Goal: Communication & Community: Answer question/provide support

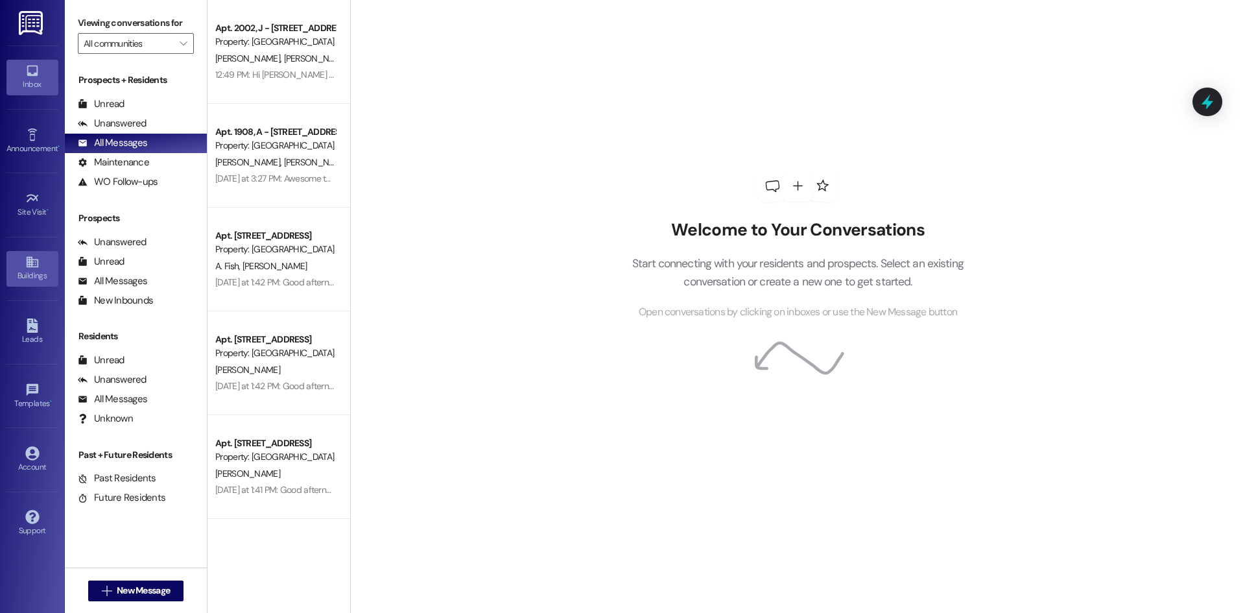
click at [30, 269] on div "Buildings" at bounding box center [32, 275] width 65 height 13
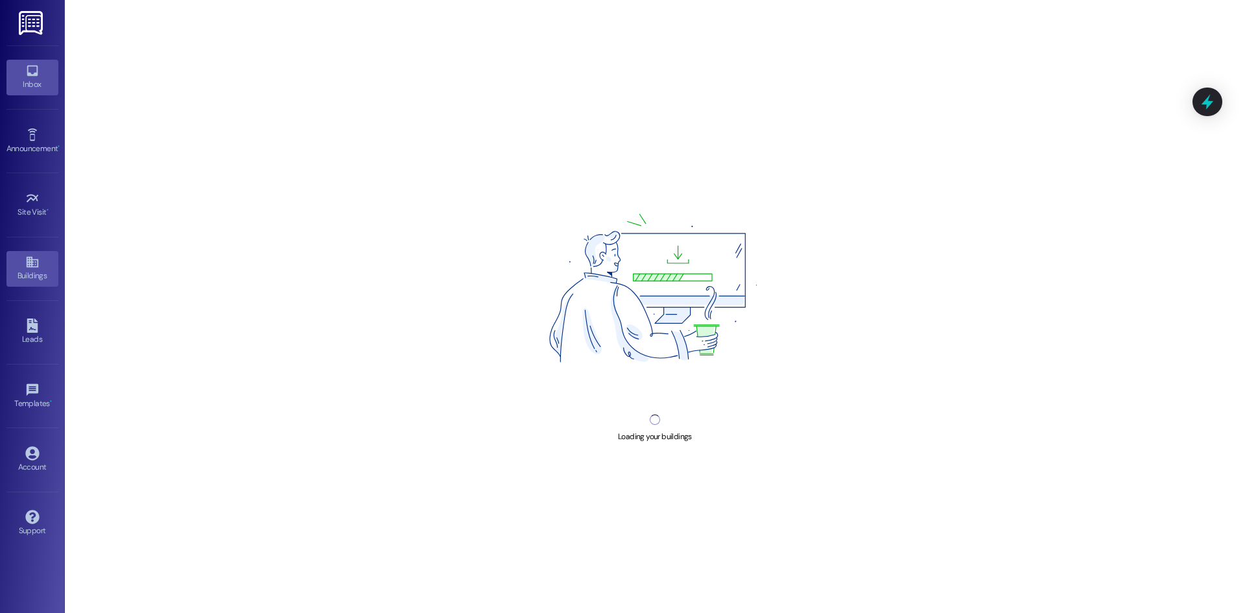
click at [49, 77] on link "Inbox" at bounding box center [32, 77] width 52 height 35
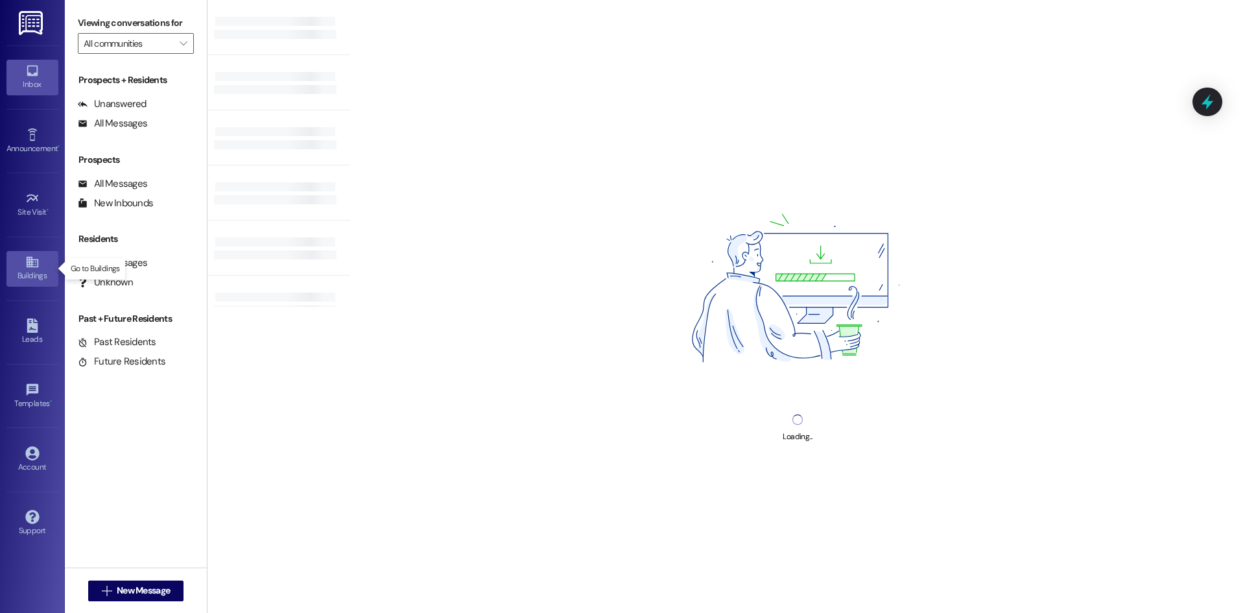
click at [43, 278] on div "Buildings" at bounding box center [32, 275] width 65 height 13
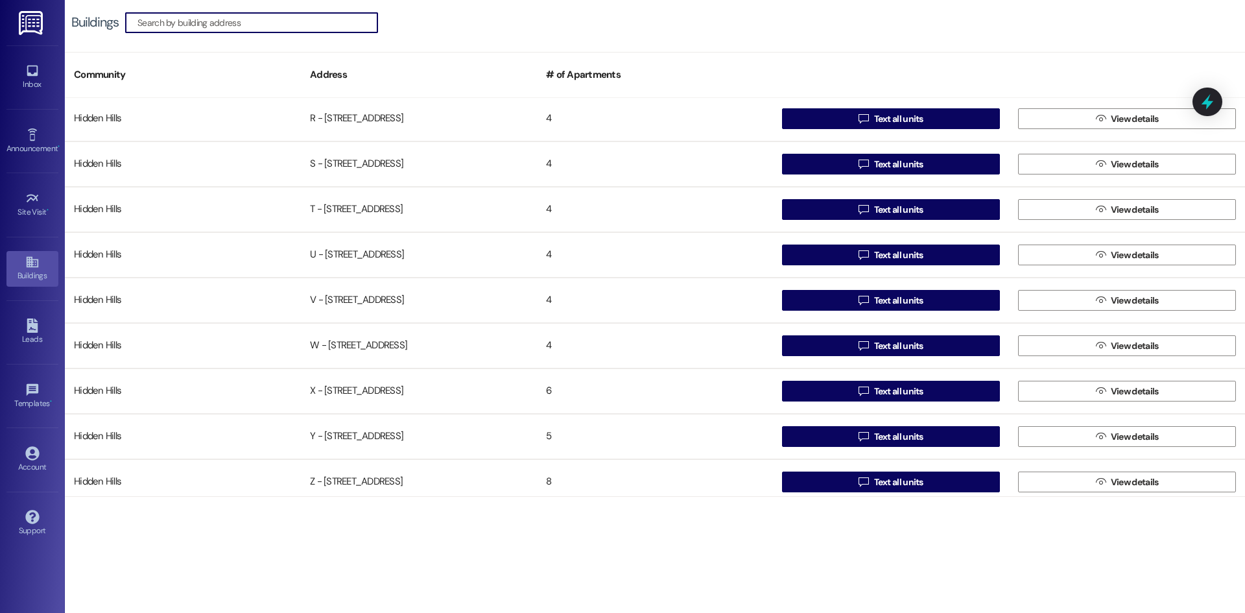
scroll to position [1009, 0]
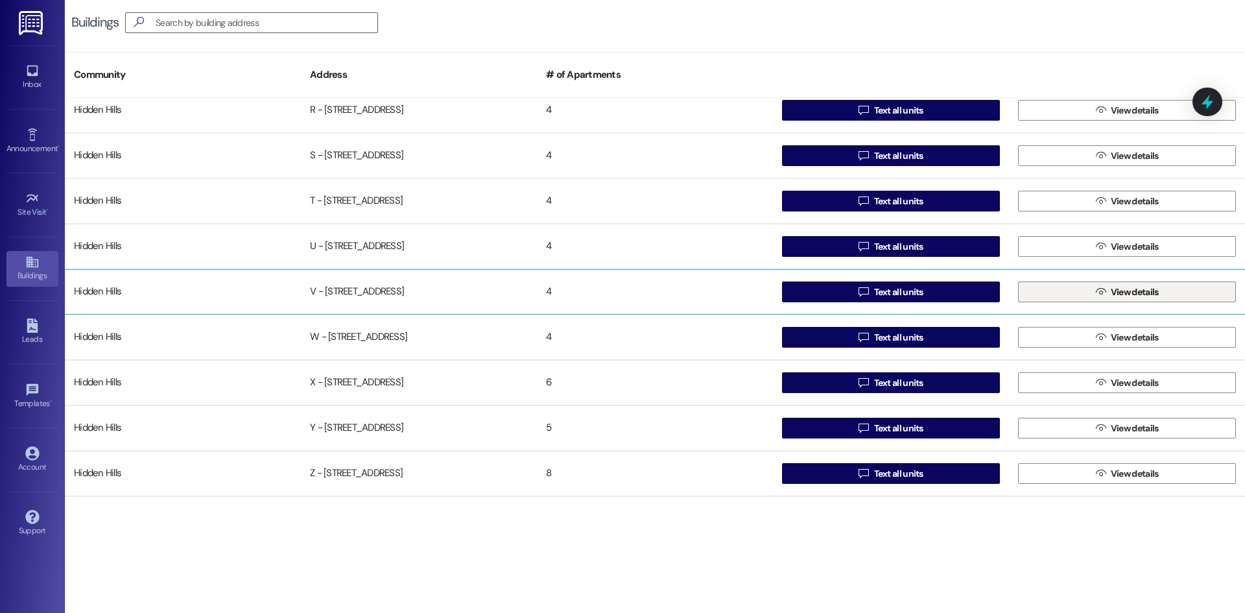
click at [1055, 290] on button " View details" at bounding box center [1127, 291] width 218 height 21
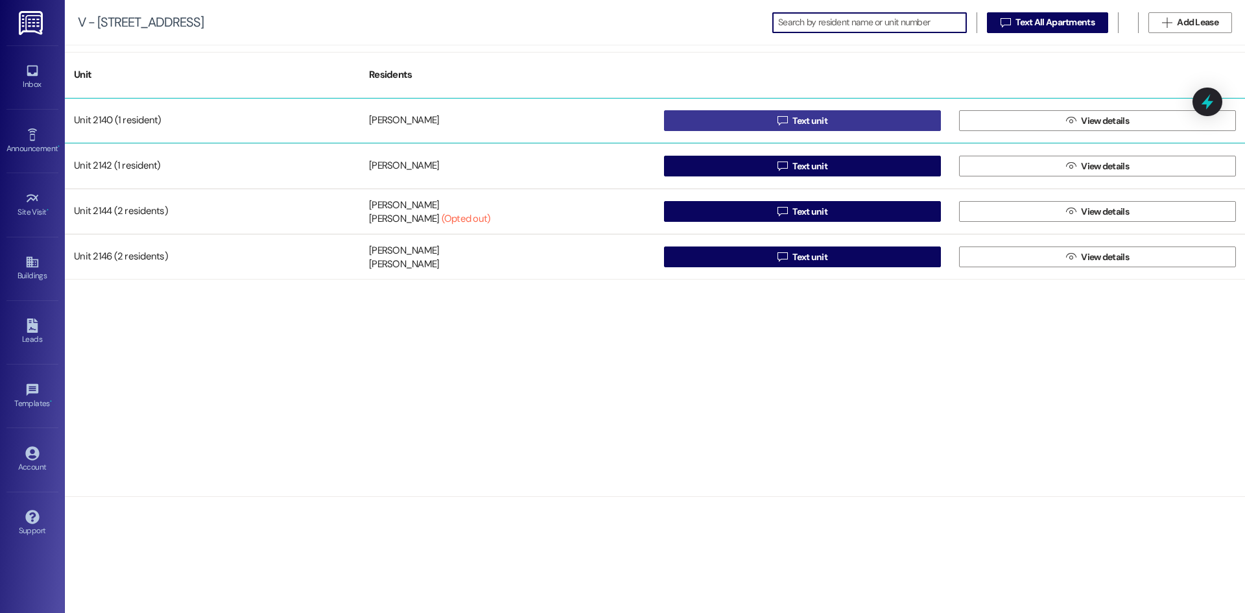
click at [840, 124] on button " Text unit" at bounding box center [802, 120] width 277 height 21
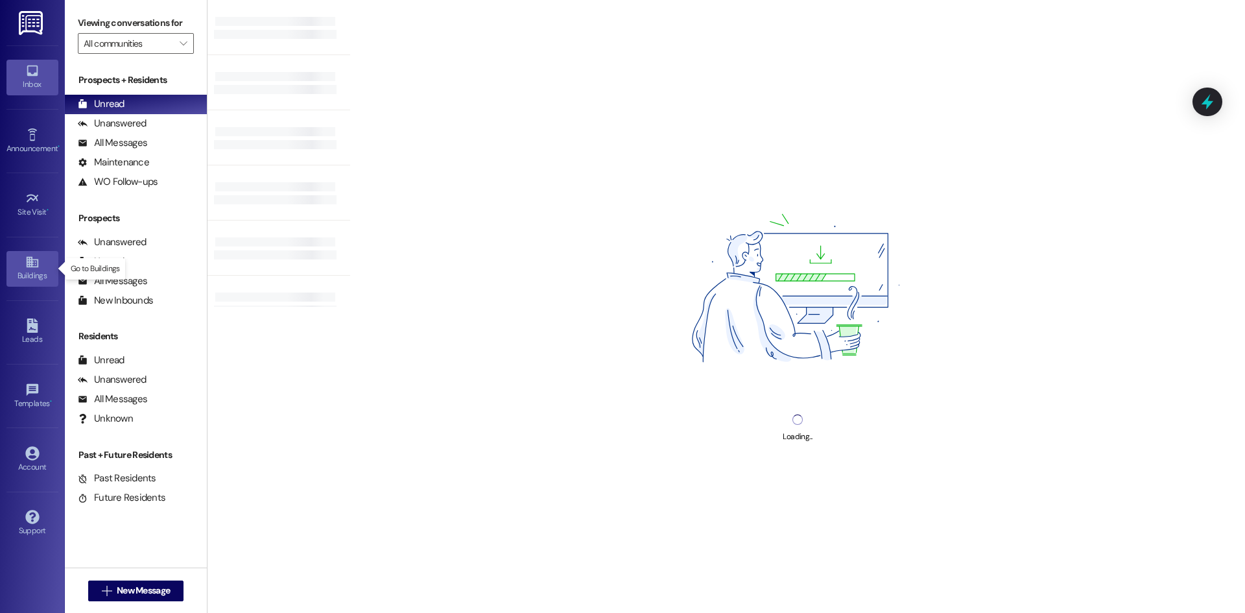
click at [34, 265] on icon at bounding box center [32, 262] width 14 height 14
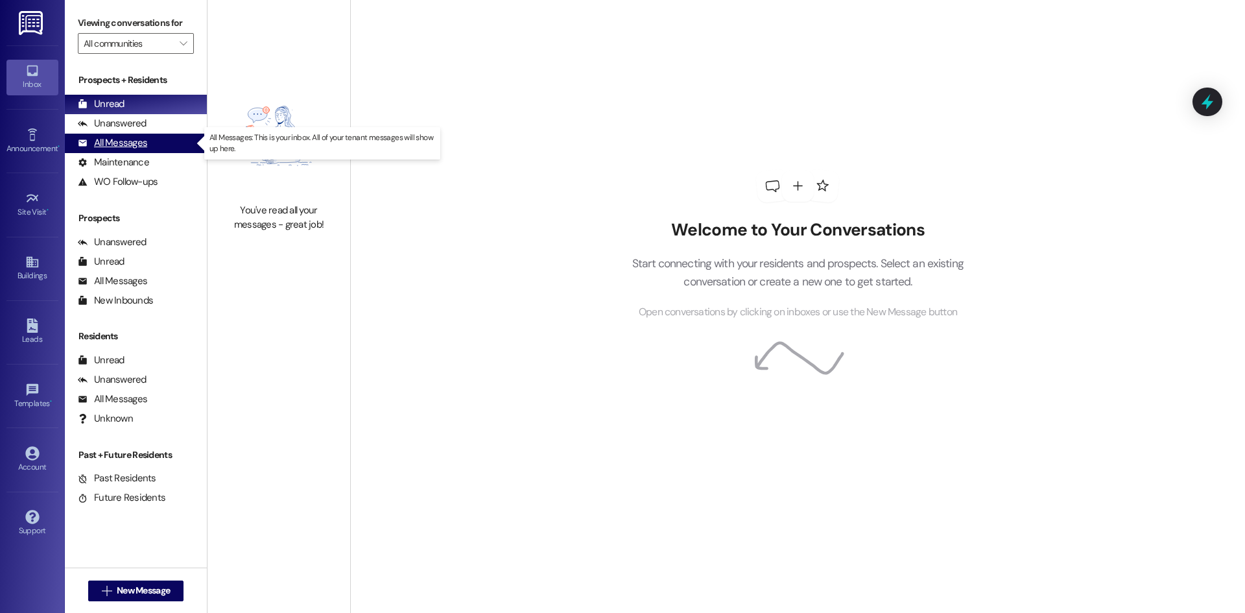
click at [133, 143] on div "All Messages" at bounding box center [112, 143] width 69 height 14
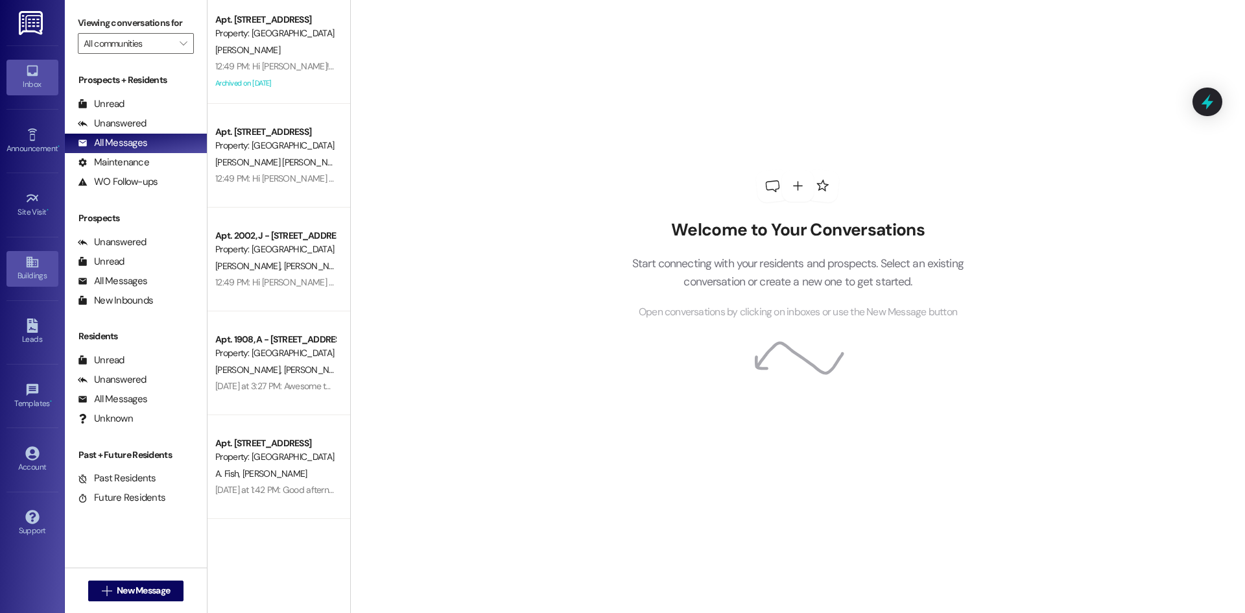
click at [25, 272] on div "Buildings" at bounding box center [32, 275] width 65 height 13
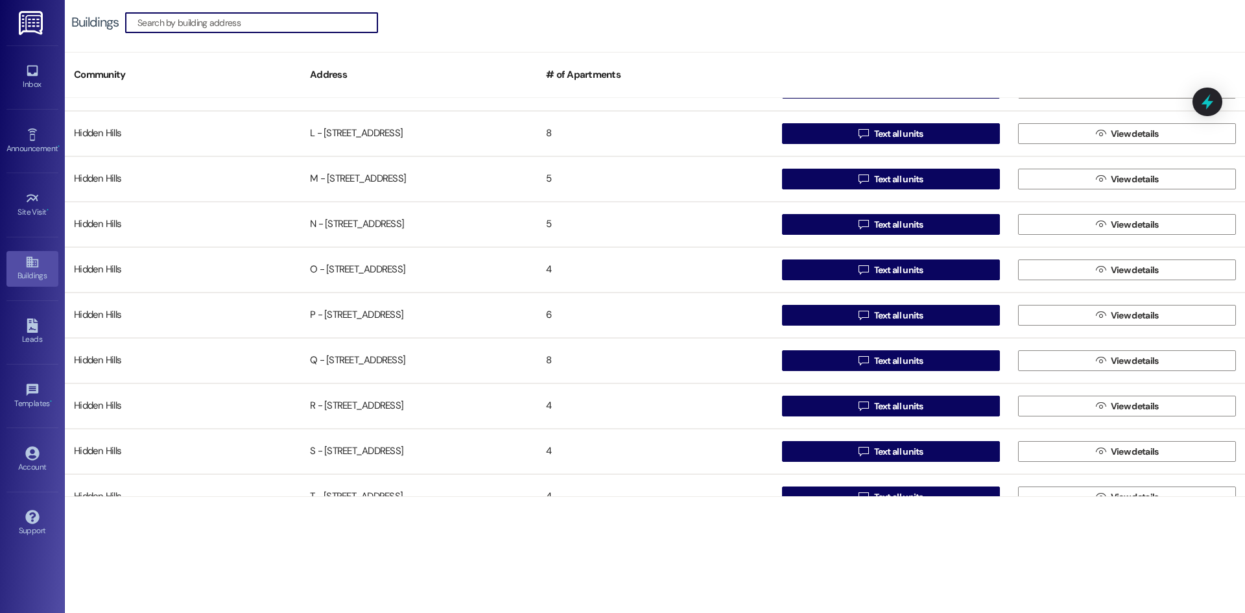
scroll to position [1009, 0]
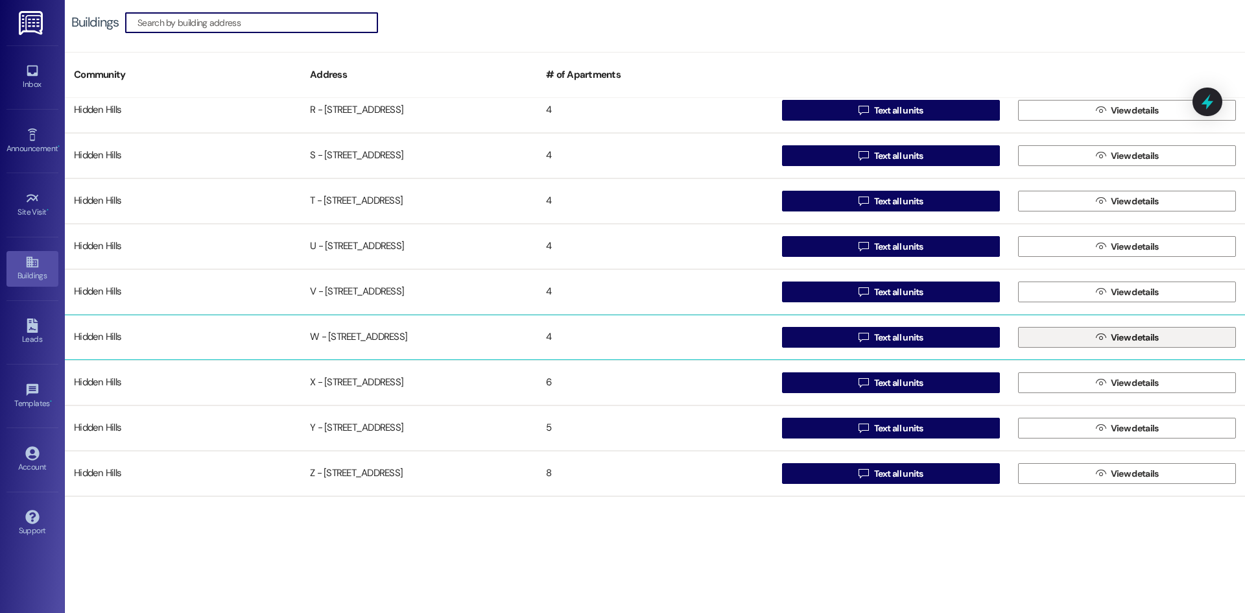
click at [1060, 336] on button " View details" at bounding box center [1127, 337] width 218 height 21
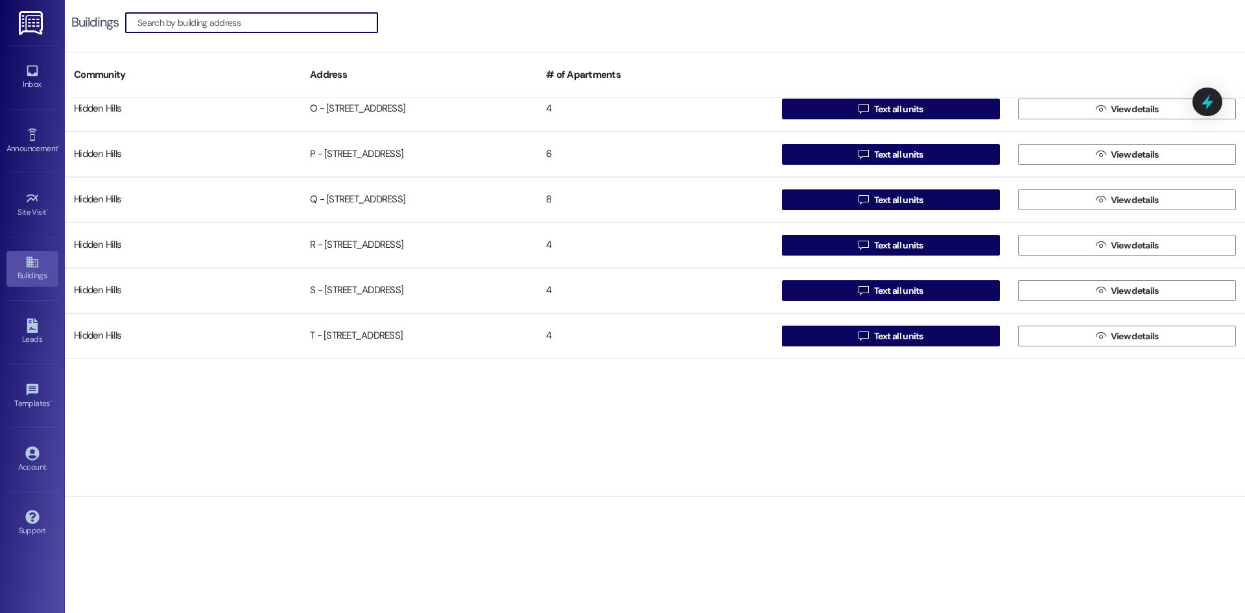
scroll to position [1009, 0]
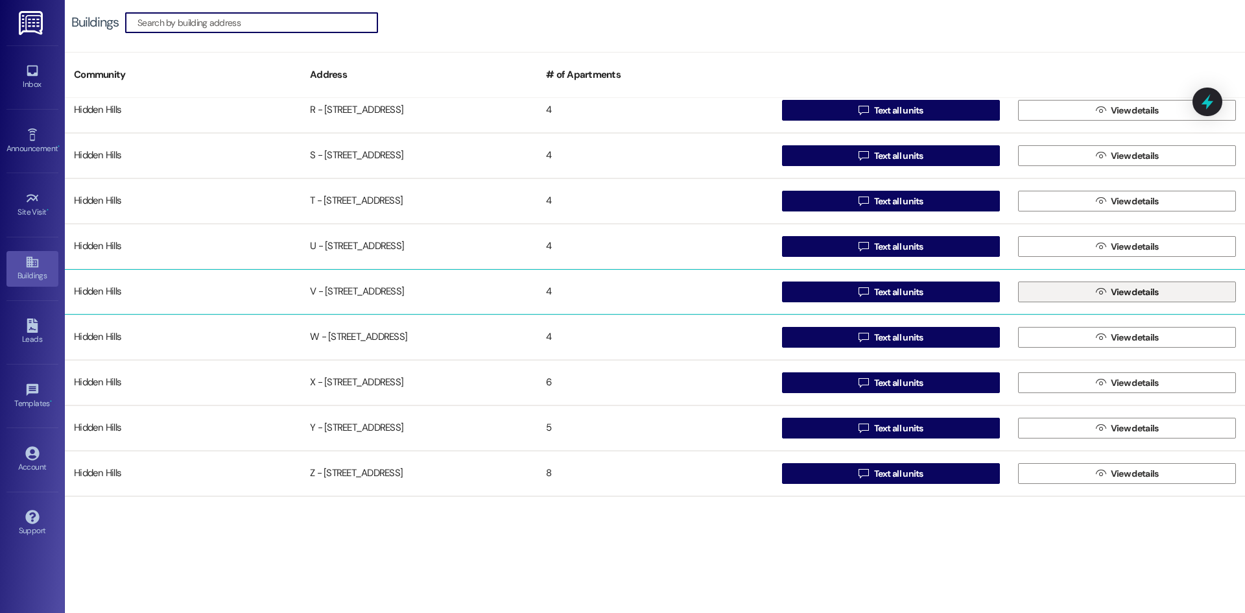
click at [1127, 293] on span "View details" at bounding box center [1135, 292] width 48 height 14
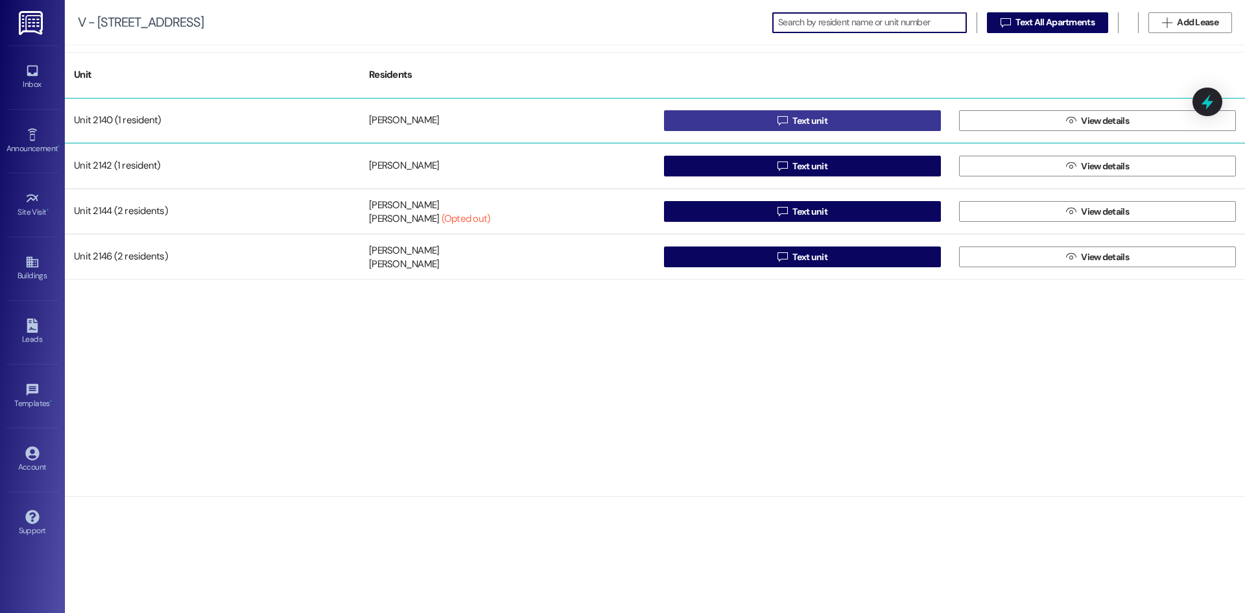
click at [853, 121] on button " Text unit" at bounding box center [802, 120] width 277 height 21
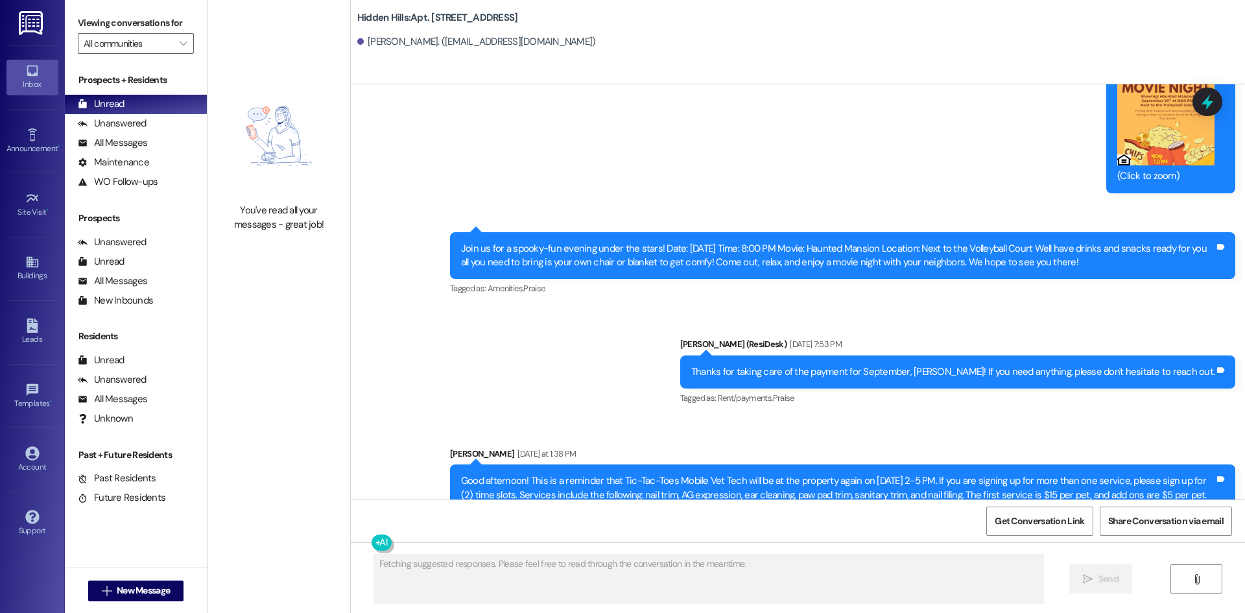
scroll to position [16338, 0]
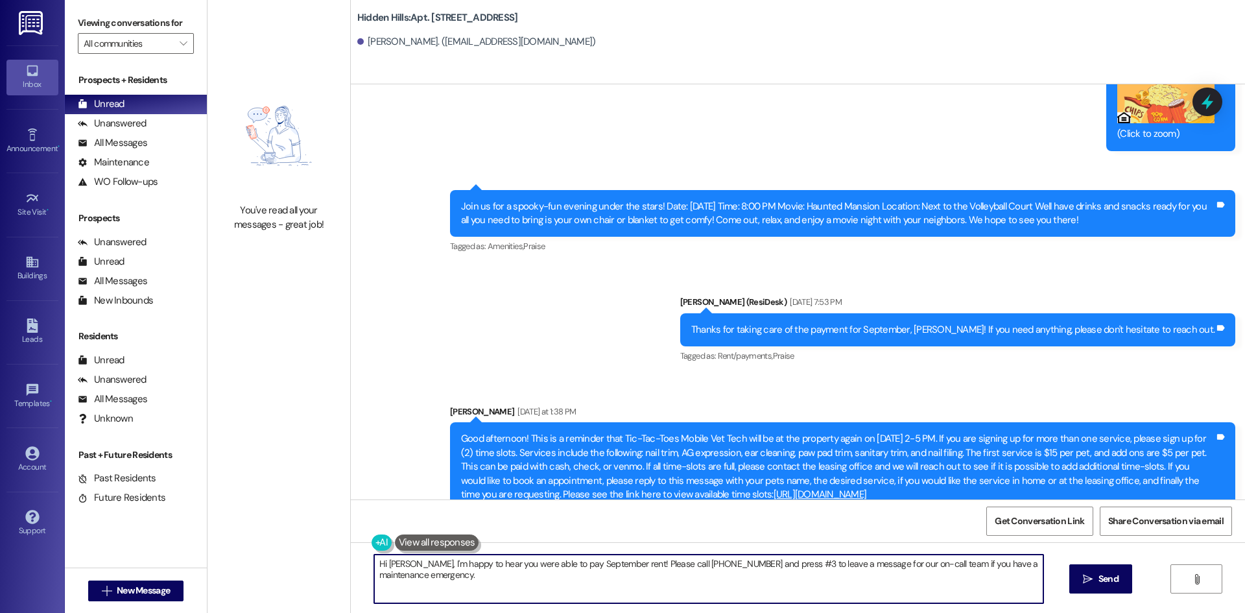
click at [630, 583] on textarea "Hi Jeannie, I'm happy to hear you were able to pay September rent! Please call …" at bounding box center [708, 579] width 669 height 49
drag, startPoint x: 630, startPoint y: 583, endPoint x: 414, endPoint y: 559, distance: 217.3
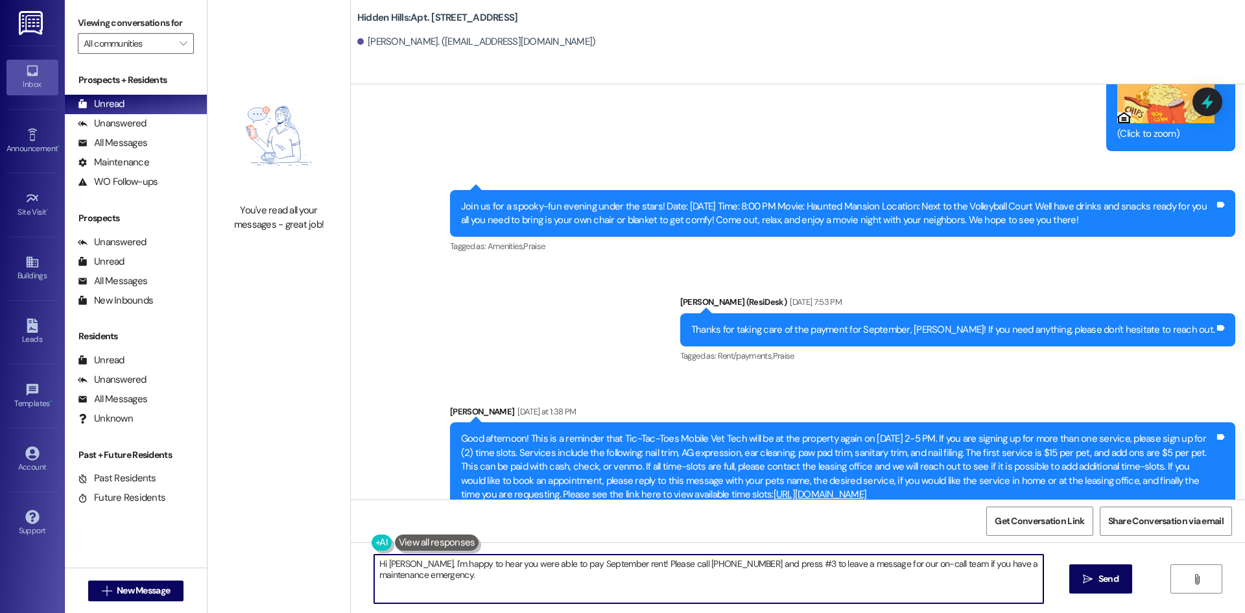
click at [414, 559] on textarea "Hi Jeannie, I'm happy to hear you were able to pay September rent! Please call …" at bounding box center [708, 579] width 669 height 49
type textarea "Hi Jeannie, I wanted to let you know that we received your voicemail, feel free…"
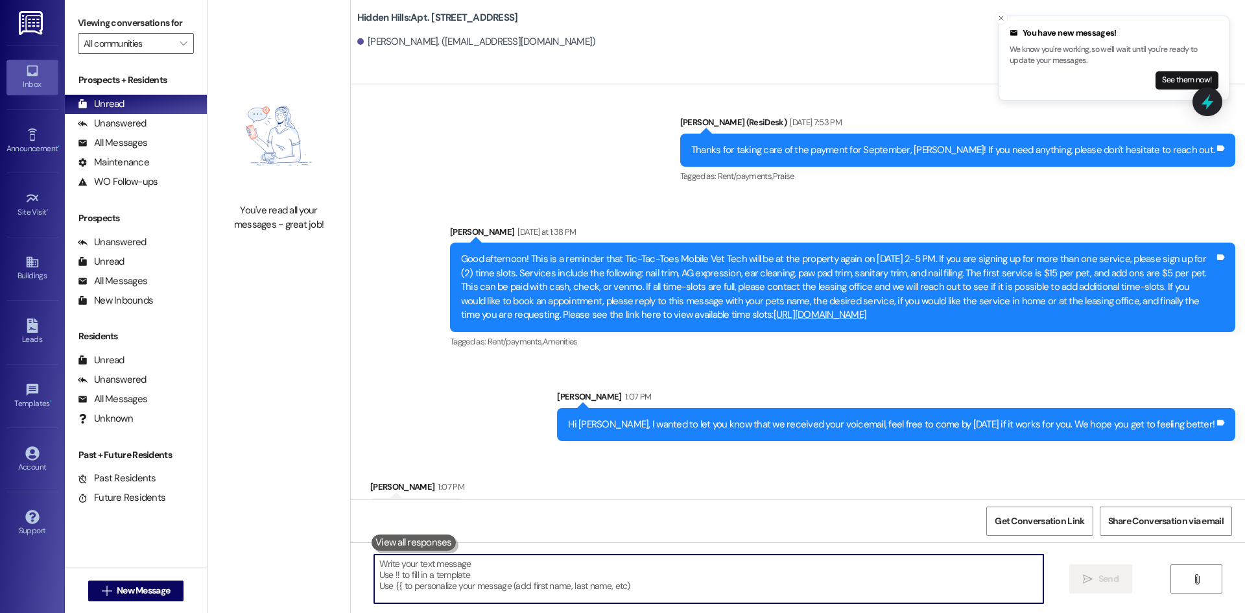
scroll to position [16518, 0]
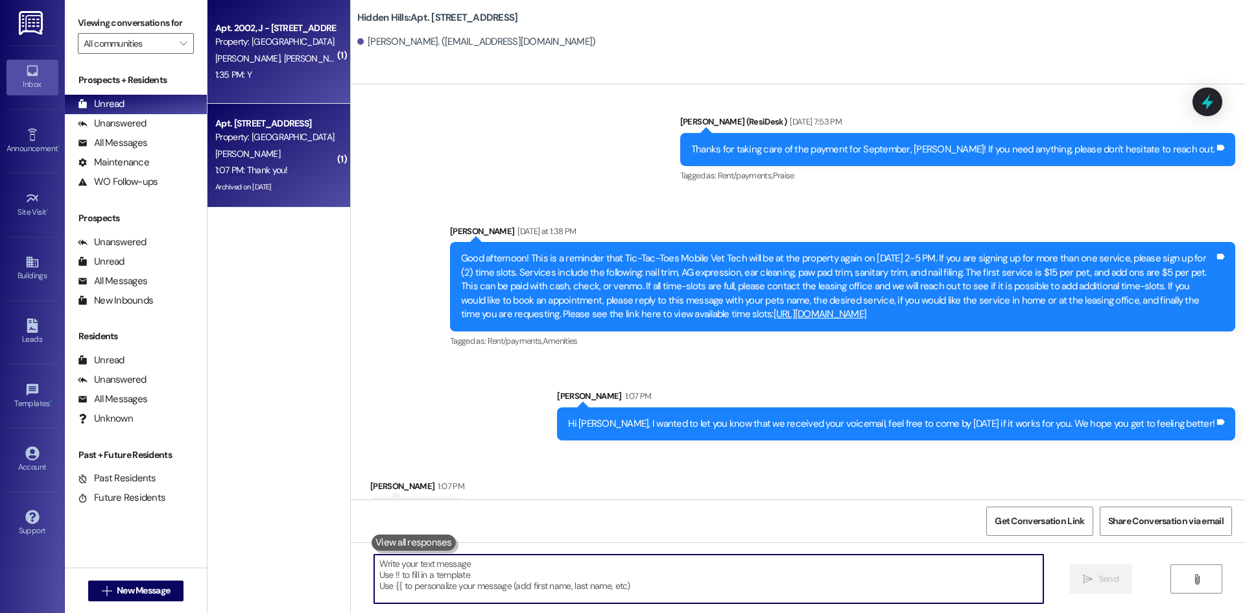
click at [283, 62] on span "J. Reeves" at bounding box center [315, 59] width 65 height 12
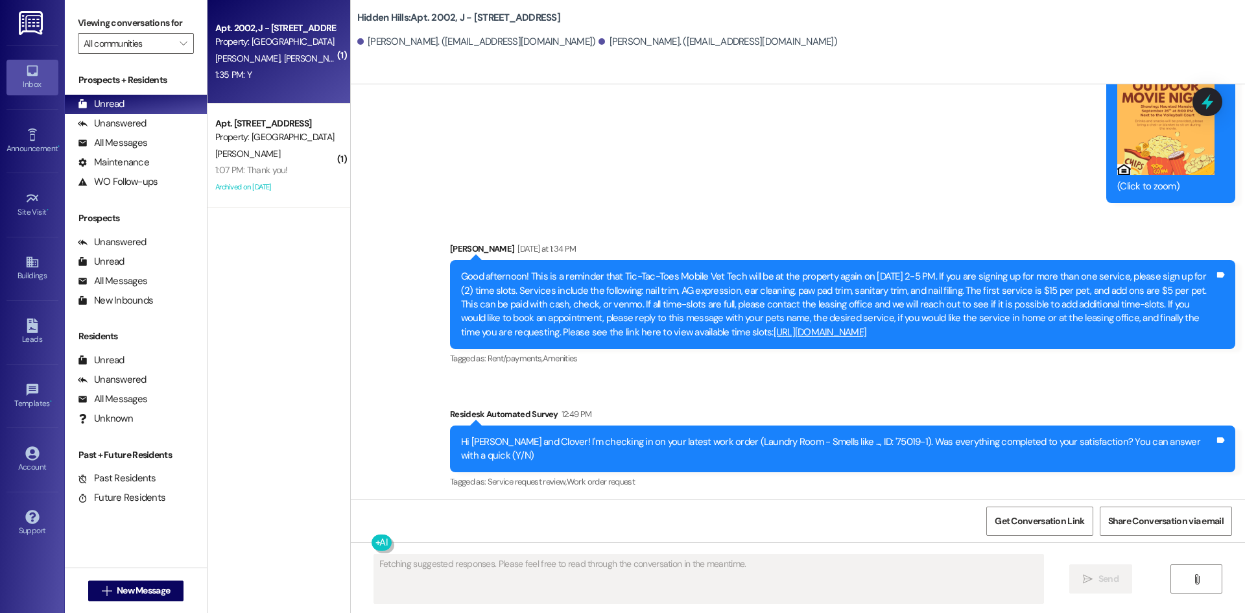
scroll to position [20906, 0]
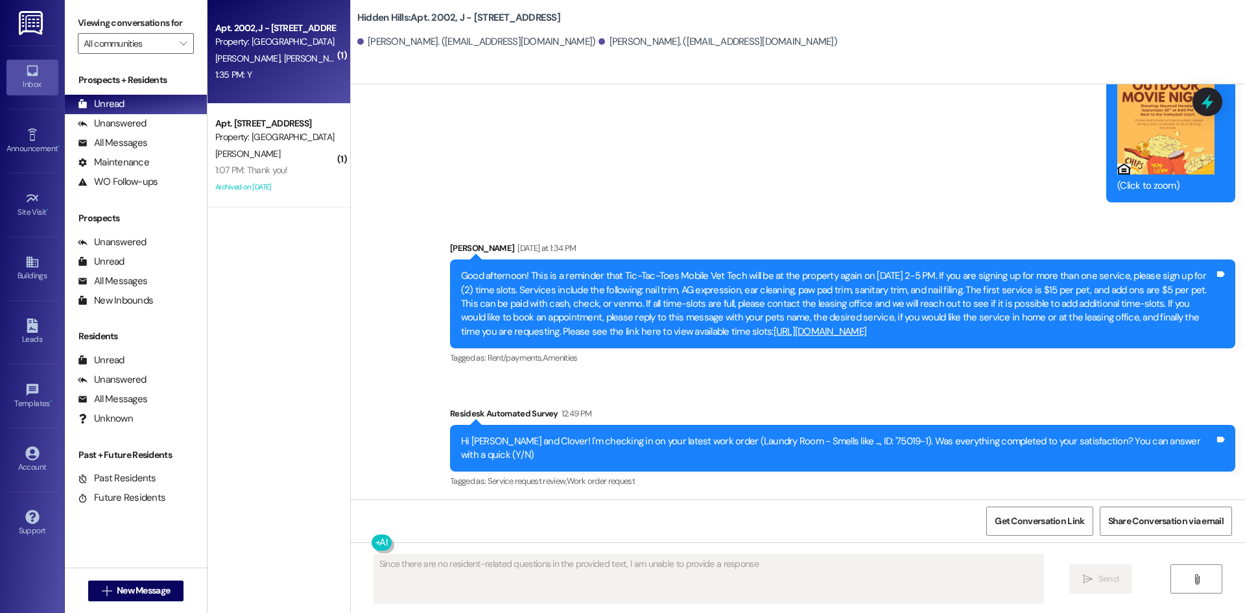
type textarea "Since there are no resident-related questions in the provided text, I am unable…"
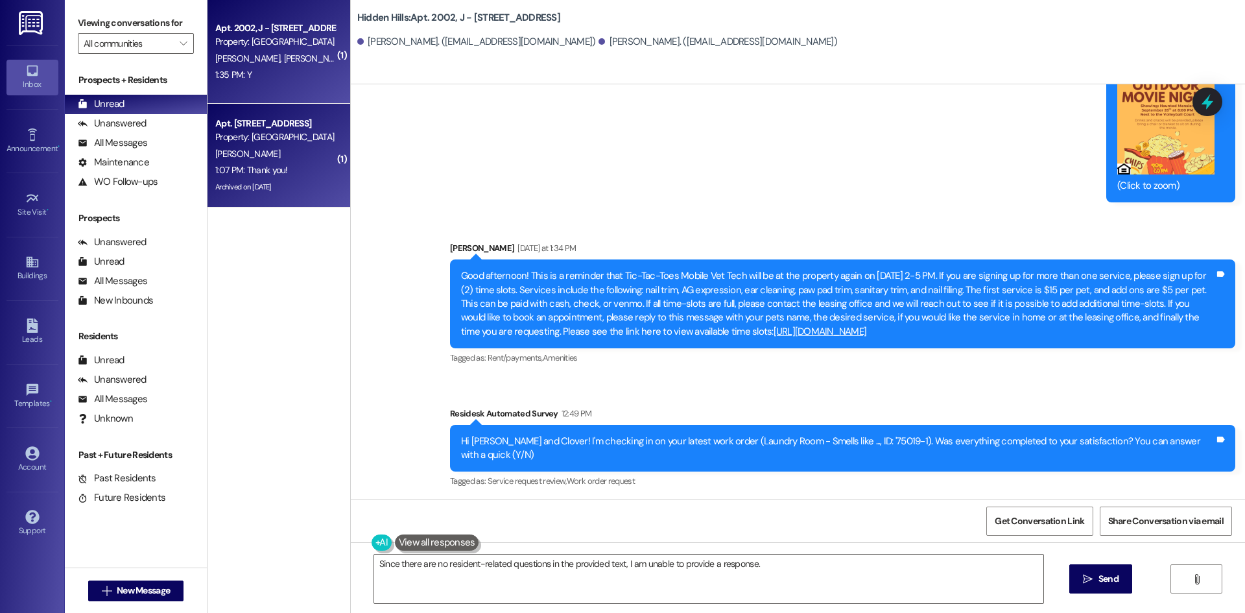
click at [291, 165] on div "1:07 PM: Thank you! 1:07 PM: Thank you!" at bounding box center [275, 170] width 123 height 16
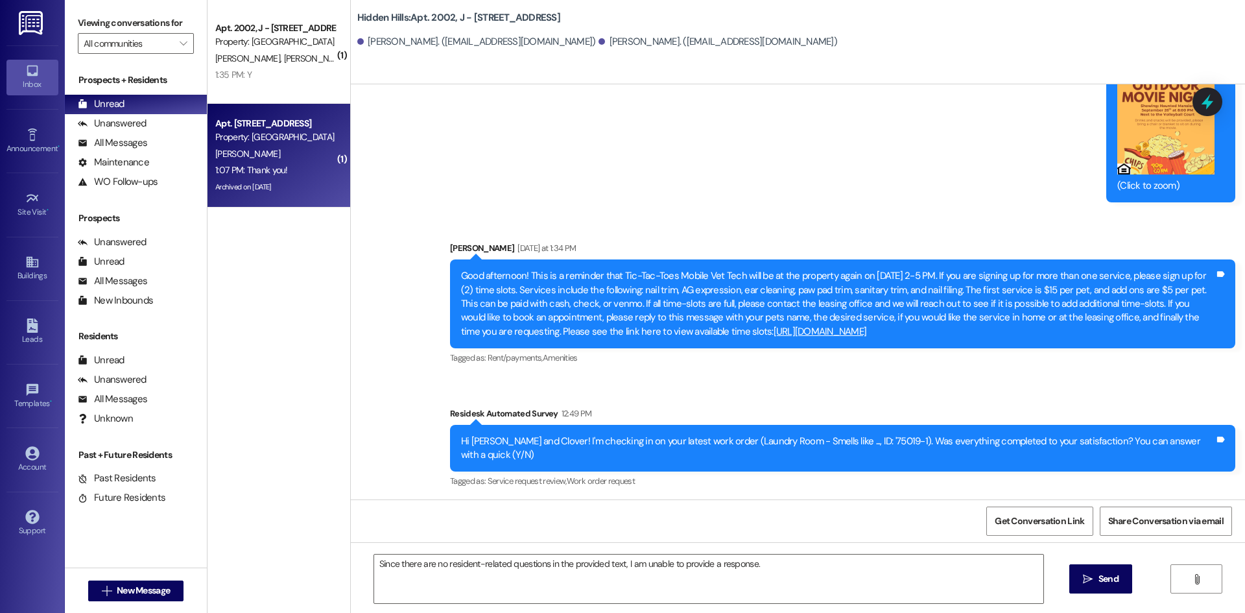
type textarea "Fetching suggested responses. Please feel free to read through the conversation…"
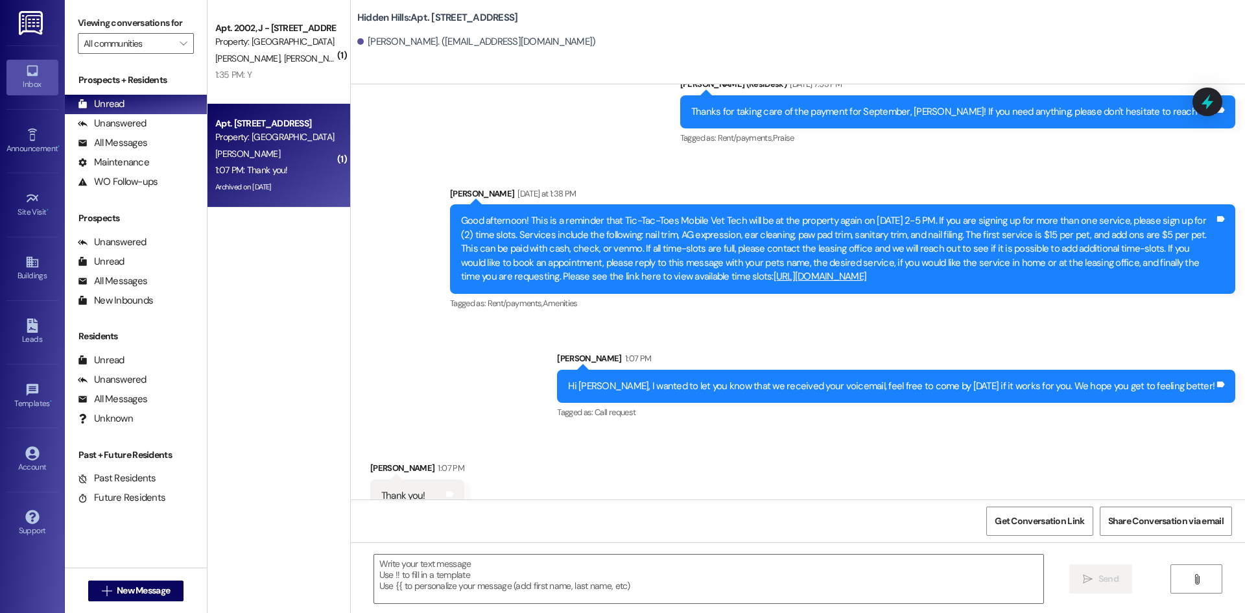
scroll to position [16556, 0]
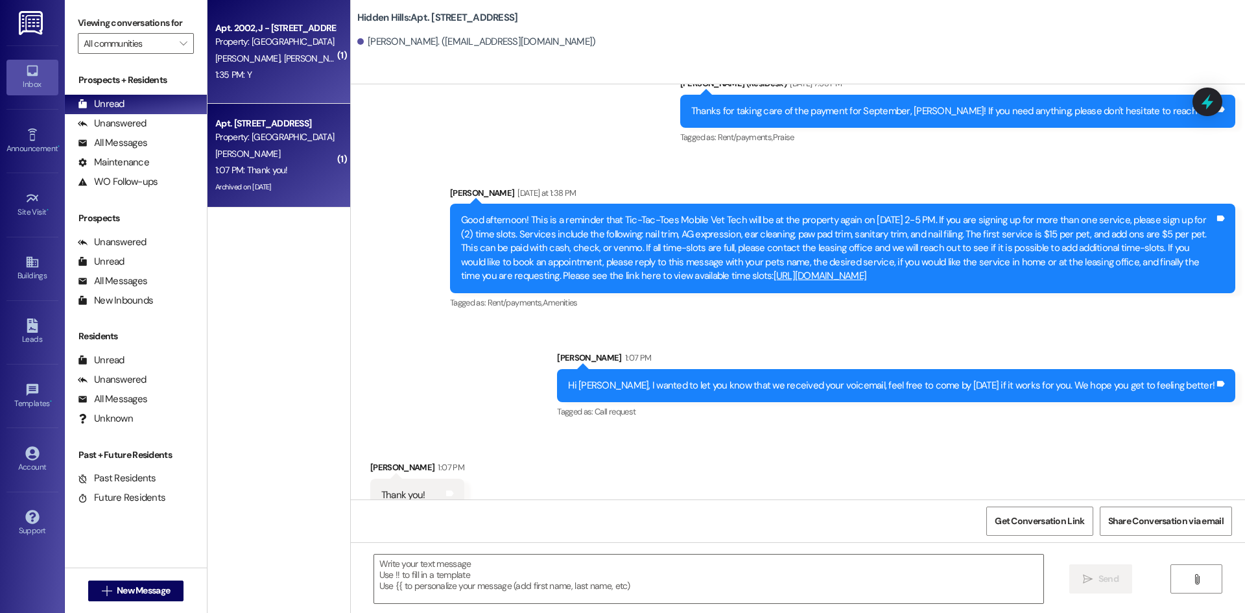
click at [285, 49] on div "Property: Hidden Hills" at bounding box center [275, 42] width 120 height 14
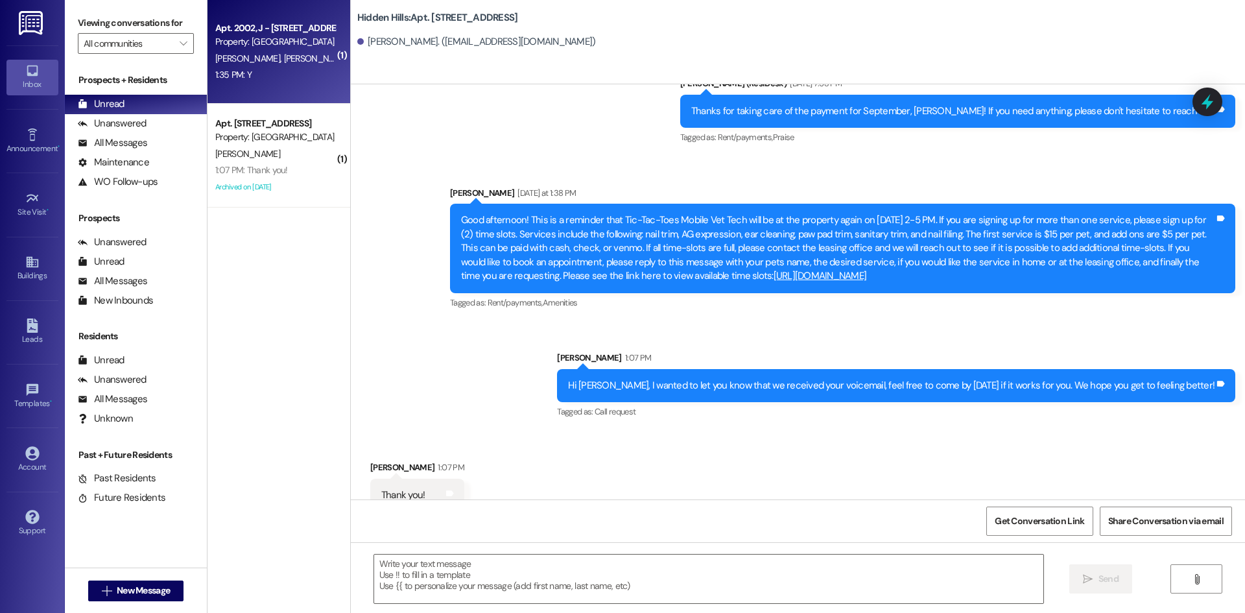
type textarea "Fetching suggested responses. Please feel free to read through the conversation…"
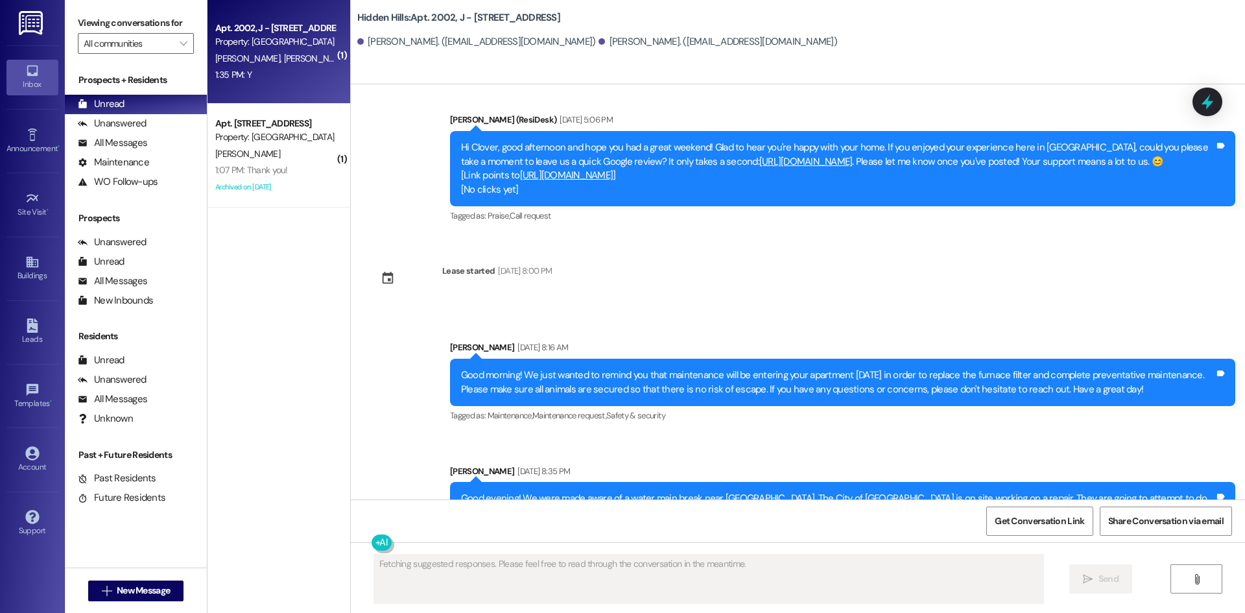
scroll to position [20906, 0]
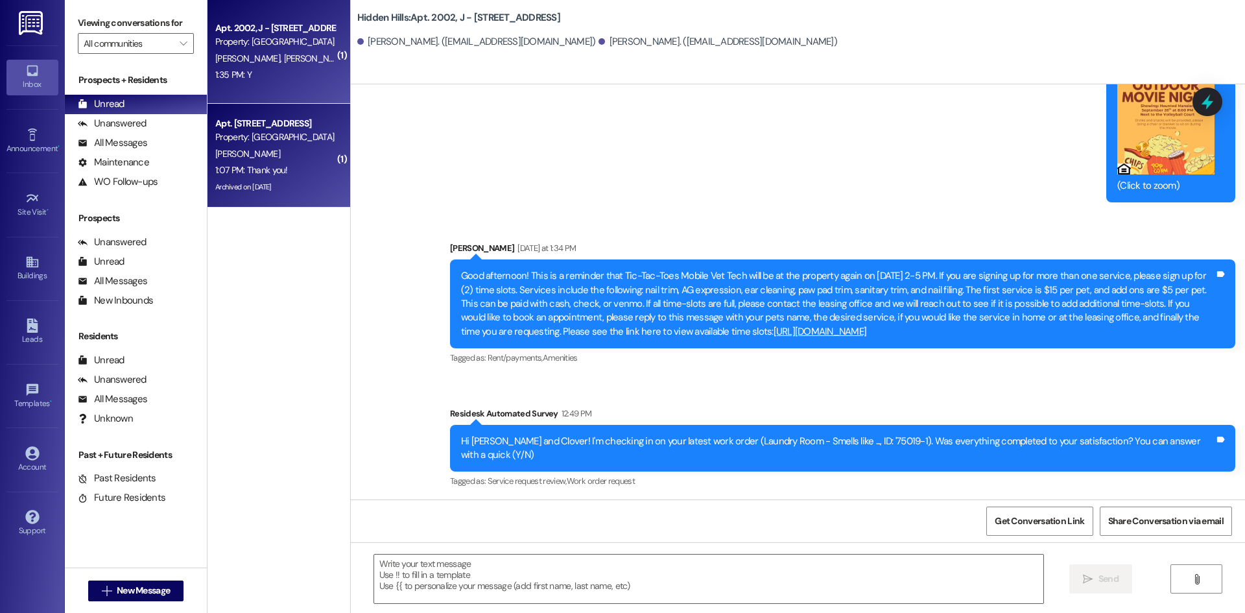
click at [256, 162] on div "J. Retherford" at bounding box center [275, 154] width 123 height 16
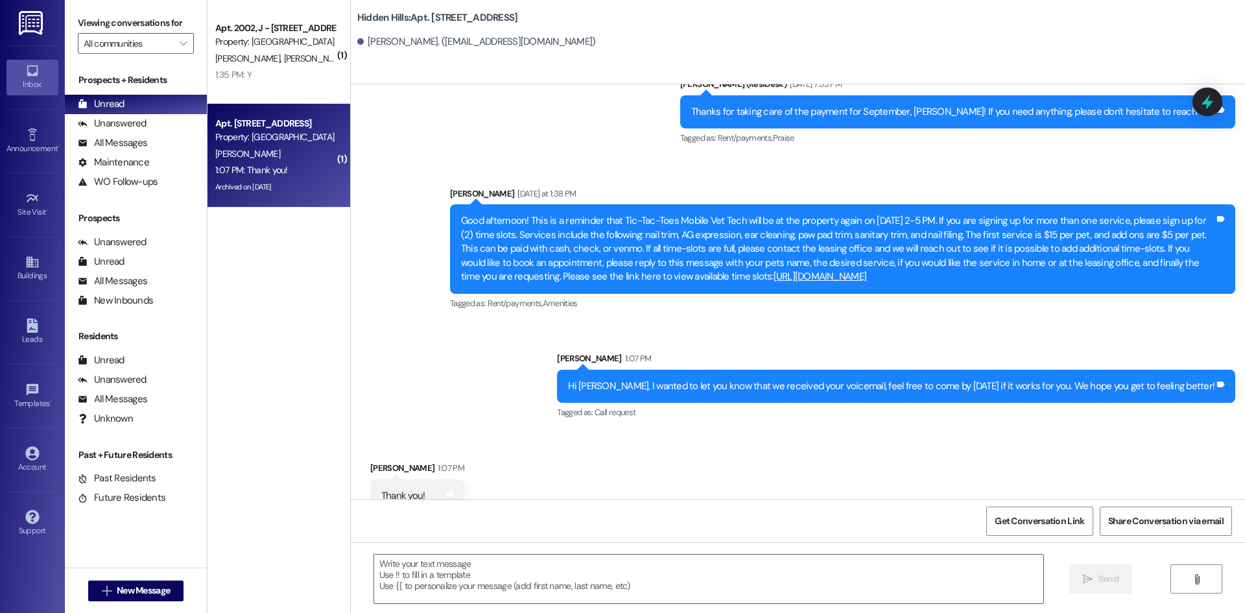
scroll to position [16556, 0]
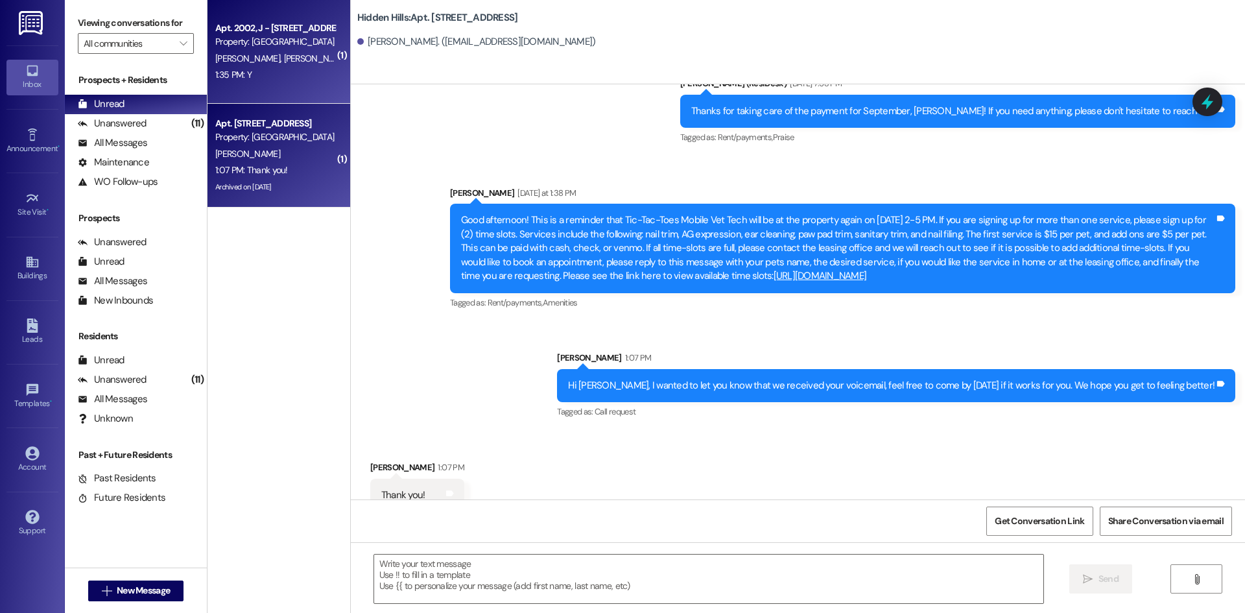
click at [273, 38] on div "Property: Hidden Hills" at bounding box center [275, 42] width 120 height 14
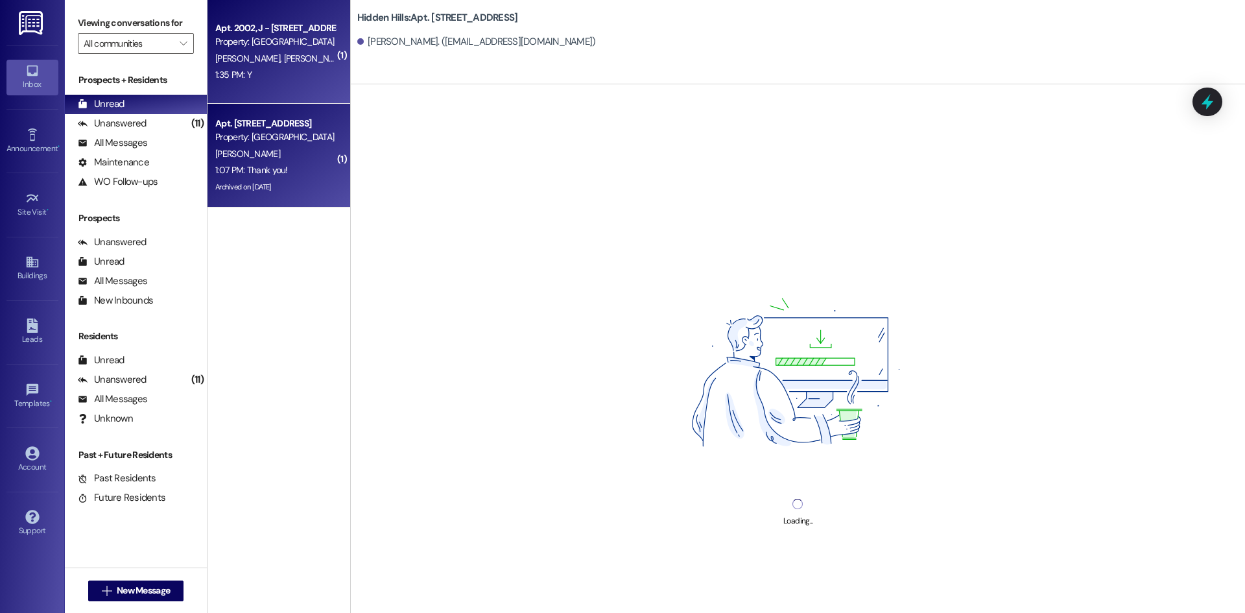
click at [322, 138] on div "Property: Hidden Hills" at bounding box center [275, 137] width 120 height 14
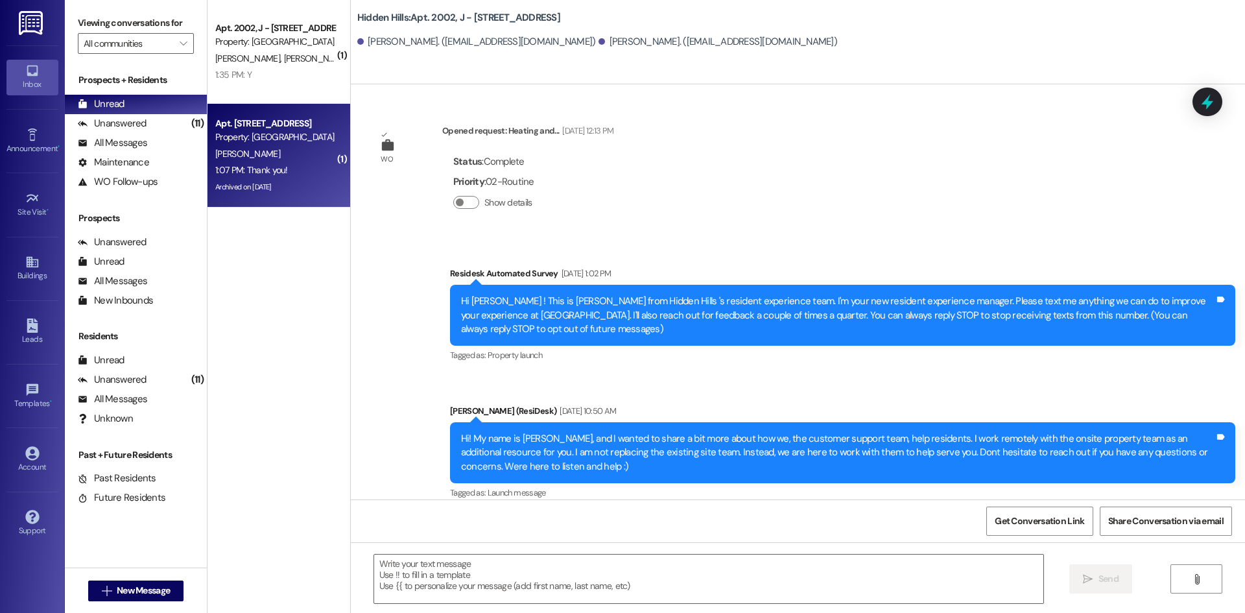
type textarea "Fetching suggested responses. Please feel free to read through the conversation…"
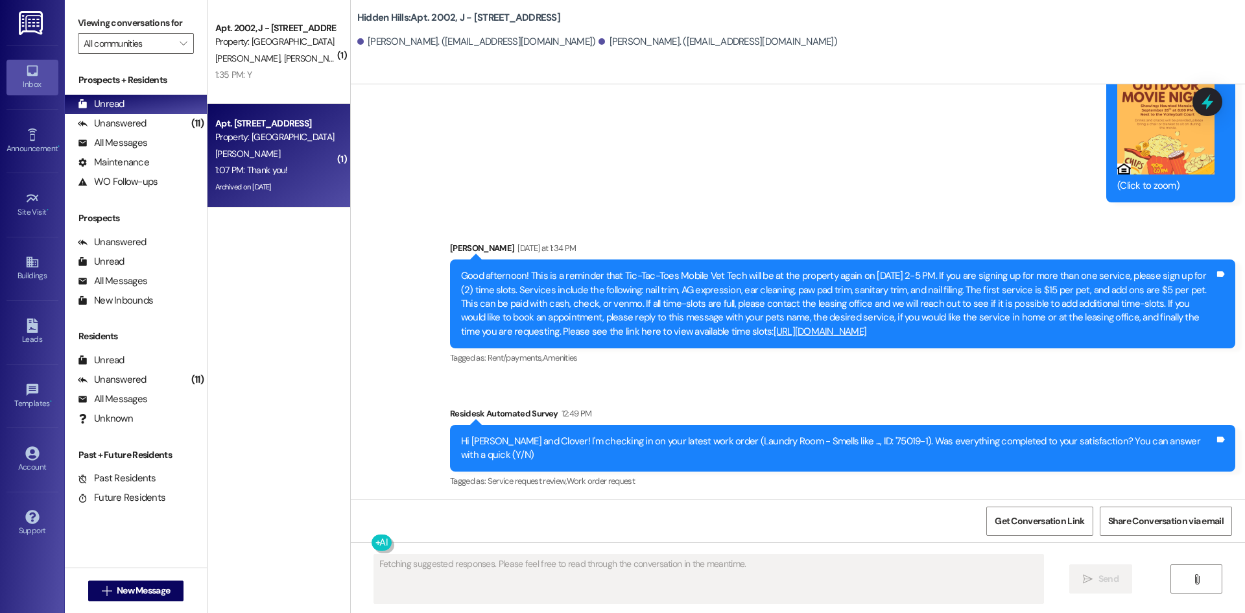
scroll to position [20906, 0]
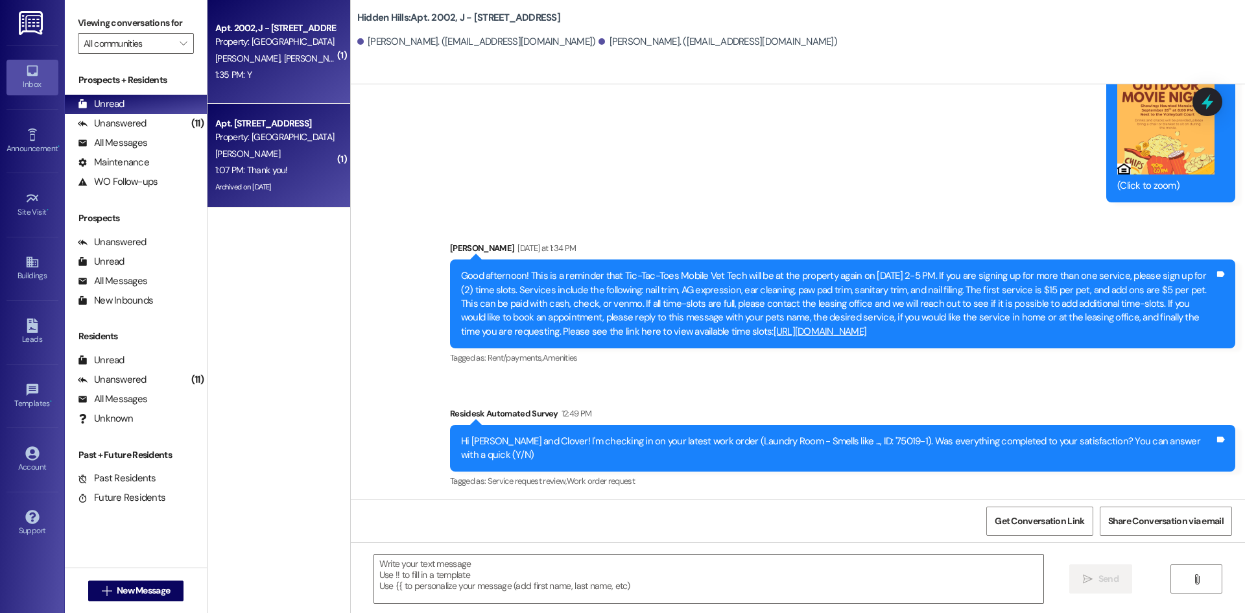
click at [326, 84] on div "Apt. 2002, J - 2201 S Oakdale Dr Property: Hidden Hills C. Smith J. Reeves 1:35…" at bounding box center [279, 52] width 143 height 104
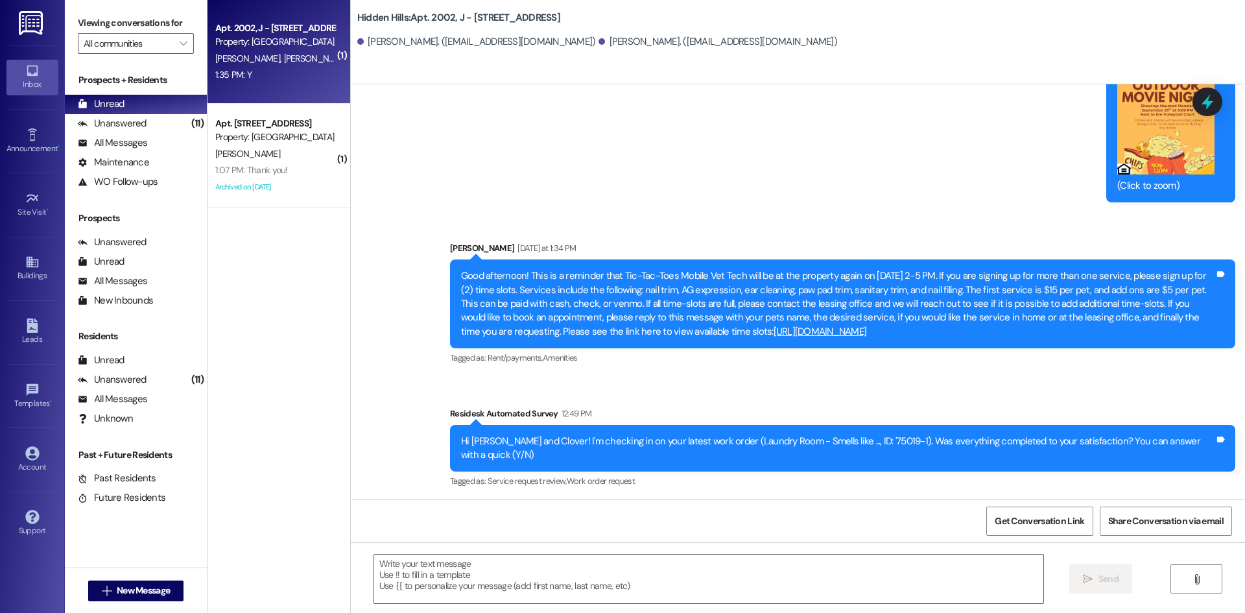
type textarea "Fetching suggested responses. Please feel free to read through the conversation…"
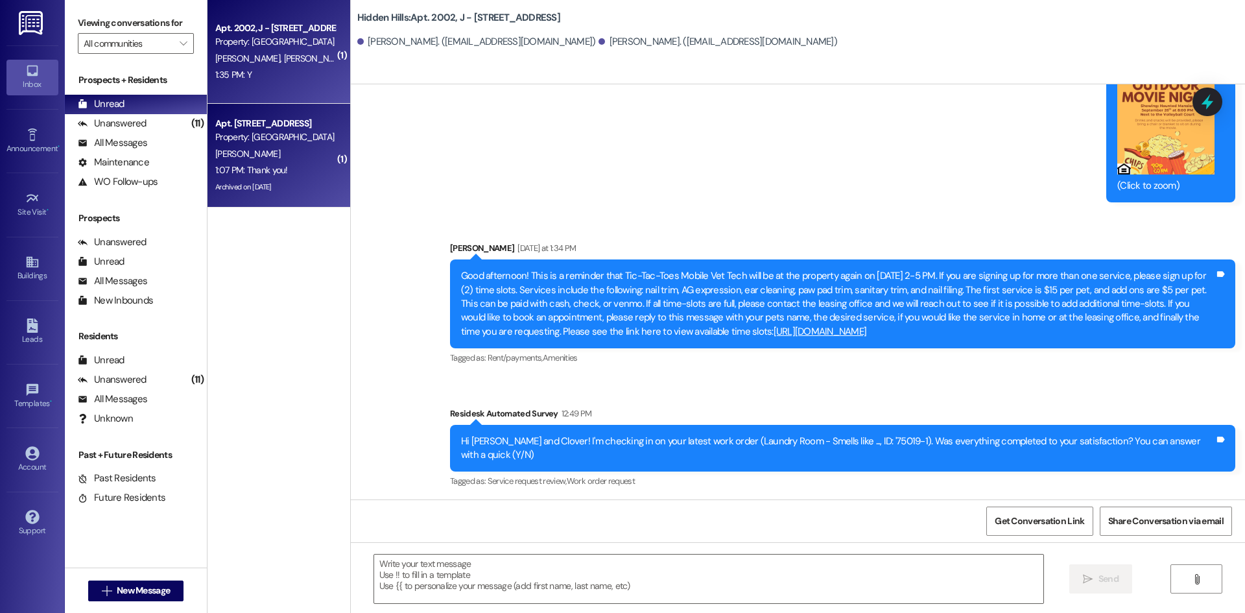
click at [317, 149] on div "J. Retherford" at bounding box center [275, 154] width 123 height 16
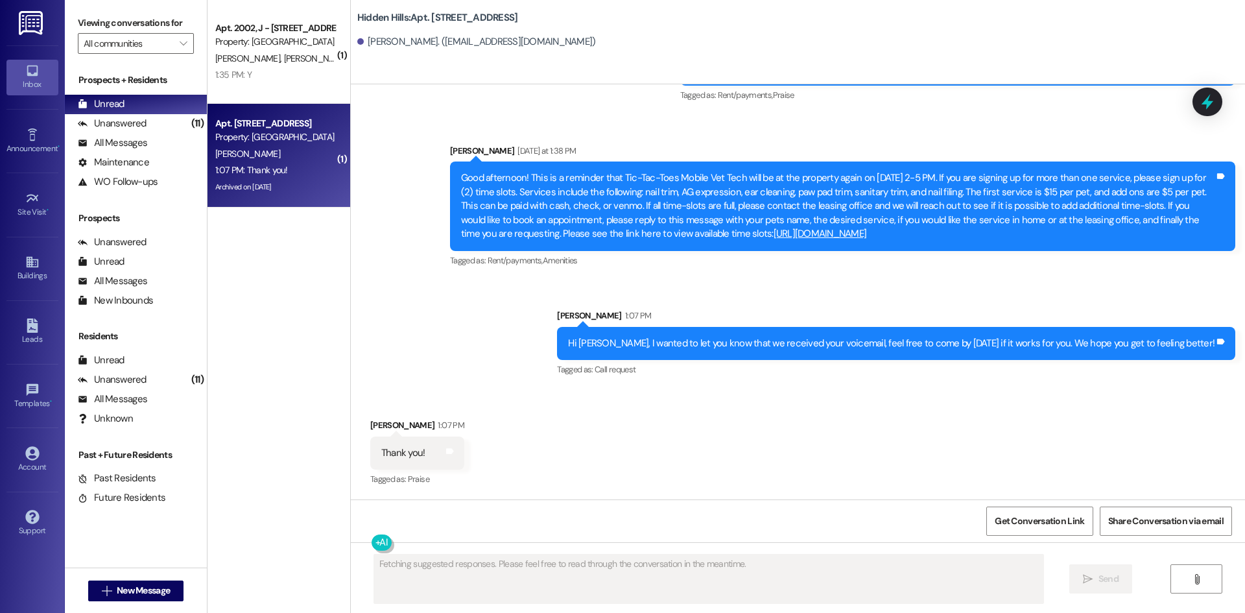
scroll to position [16556, 0]
